Goal: Unclear

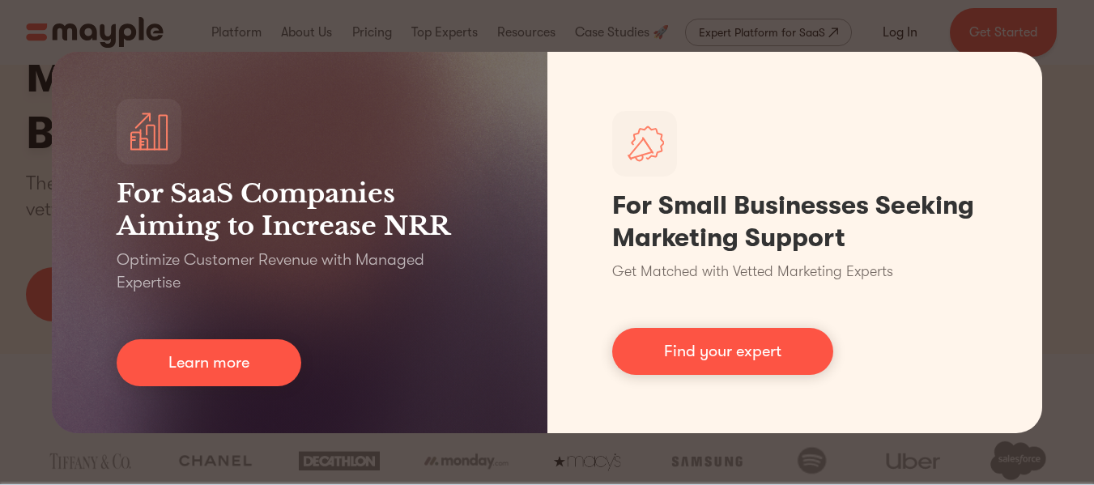
click at [462, 452] on div "For SaaS Companies Aiming to Increase NRR Optimize Customer Revenue with Manage…" at bounding box center [547, 242] width 1094 height 485
click at [1050, 14] on div "For SaaS Companies Aiming to Increase NRR Optimize Customer Revenue with Manage…" at bounding box center [547, 242] width 1094 height 485
click at [1066, 63] on div "For SaaS Companies Aiming to Increase NRR Optimize Customer Revenue with Manage…" at bounding box center [547, 242] width 1094 height 485
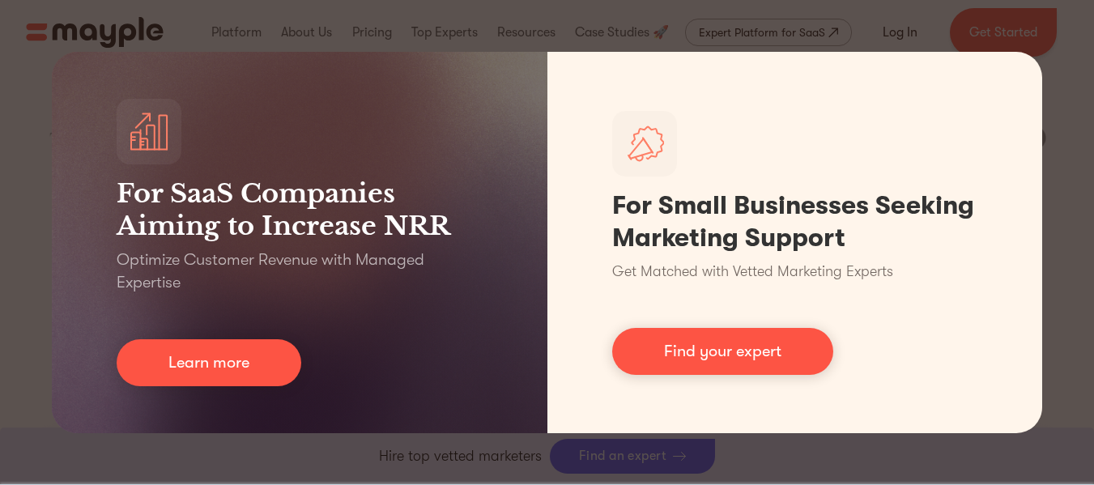
scroll to position [486, 0]
click at [1075, 99] on div "For SaaS Companies Aiming to Increase NRR Optimize Customer Revenue with Manage…" at bounding box center [547, 242] width 1094 height 485
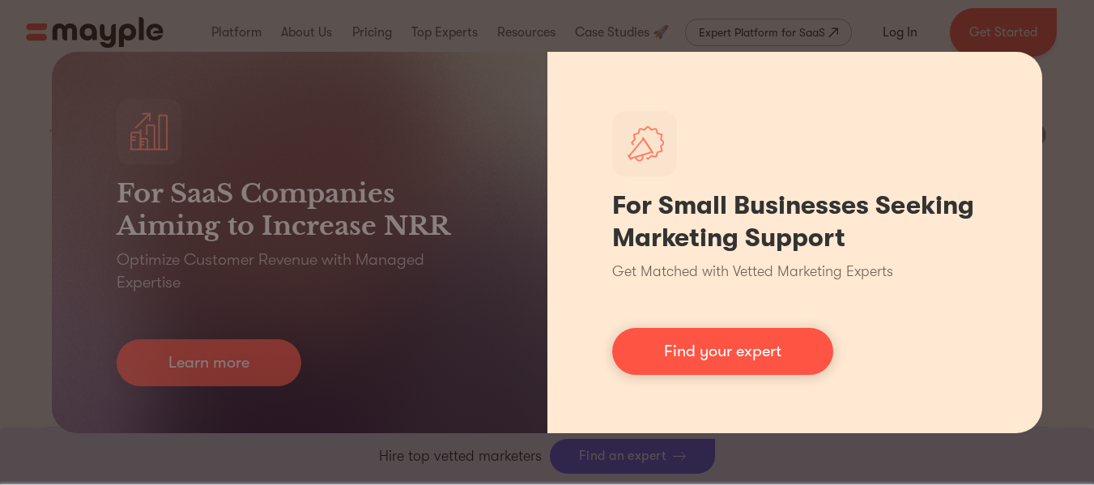
click at [1017, 75] on div "For Small Businesses Seeking Marketing Support Get Matched with Vetted Marketin…" at bounding box center [795, 242] width 496 height 381
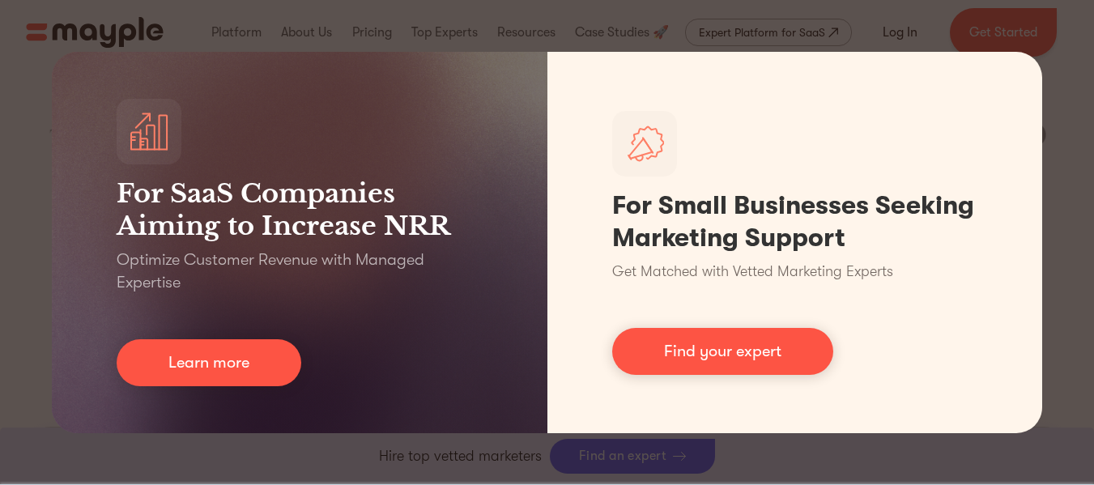
click at [0, 61] on div "For SaaS Companies Aiming to Increase NRR Optimize Customer Revenue with Manage…" at bounding box center [547, 242] width 1094 height 485
click at [12, 49] on div "For SaaS Companies Aiming to Increase NRR Optimize Customer Revenue with Manage…" at bounding box center [547, 242] width 1094 height 485
click at [95, 25] on div "For SaaS Companies Aiming to Increase NRR Optimize Customer Revenue with Manage…" at bounding box center [547, 242] width 1094 height 485
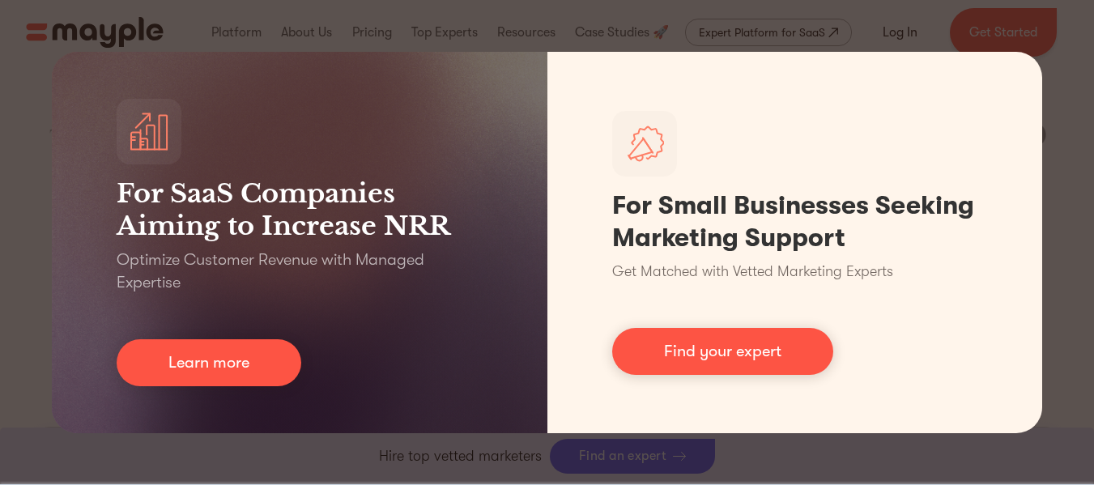
click at [212, 20] on div "For SaaS Companies Aiming to Increase NRR Optimize Customer Revenue with Manage…" at bounding box center [547, 242] width 1094 height 485
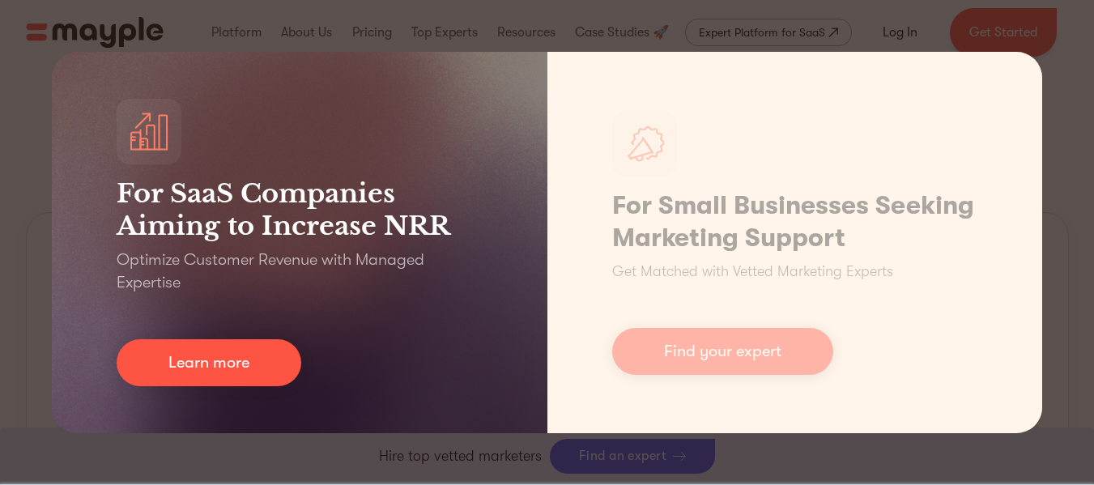
scroll to position [568, 0]
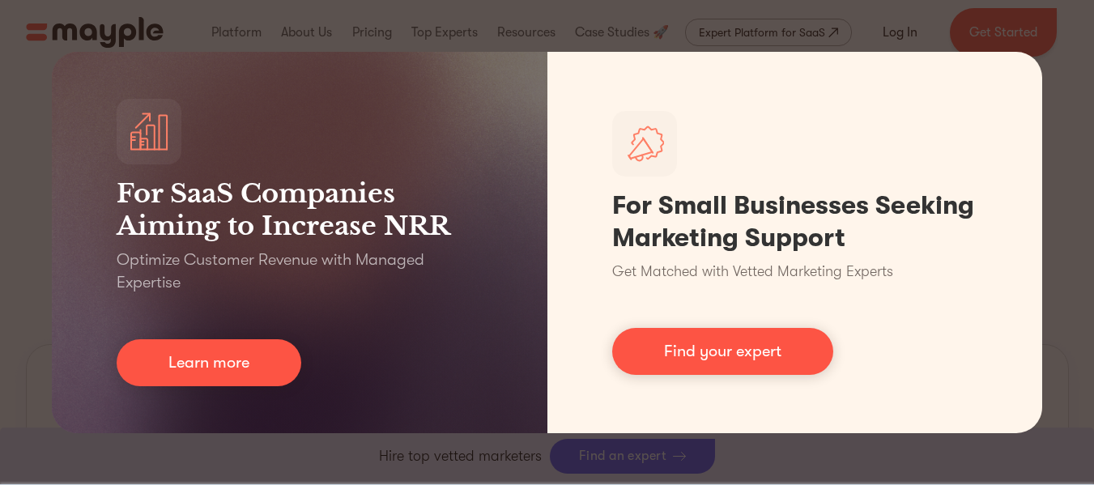
click at [830, 25] on div "For SaaS Companies Aiming to Increase NRR Optimize Customer Revenue with Manage…" at bounding box center [547, 242] width 1094 height 485
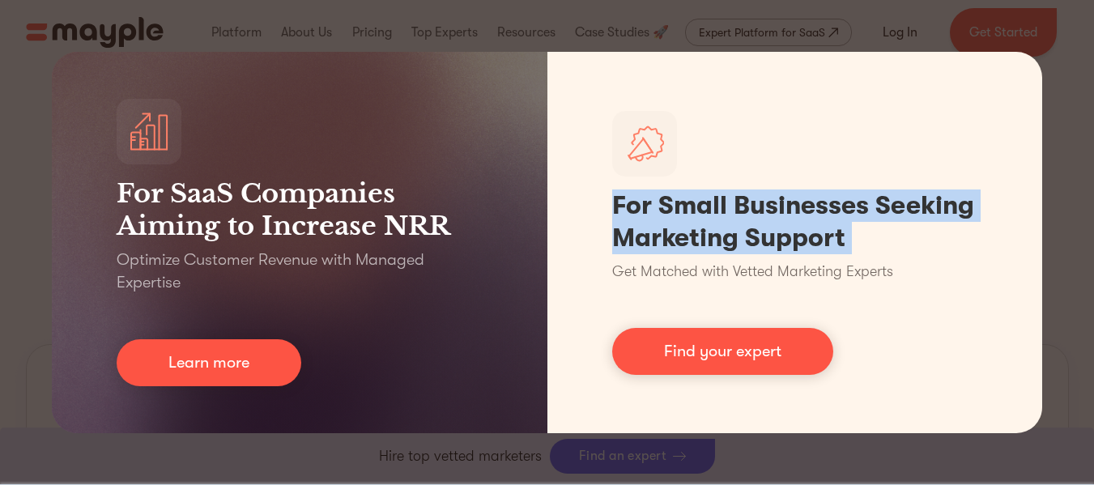
click at [830, 25] on div "For SaaS Companies Aiming to Increase NRR Optimize Customer Revenue with Manage…" at bounding box center [547, 242] width 1094 height 485
